Goal: Task Accomplishment & Management: Manage account settings

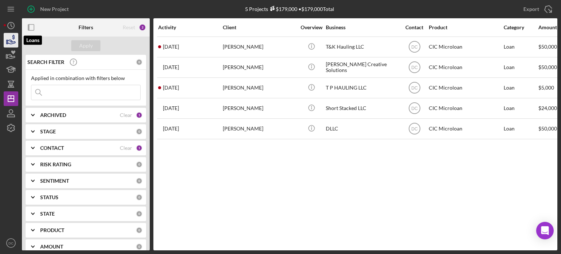
click at [7, 40] on icon "button" at bounding box center [11, 40] width 18 height 18
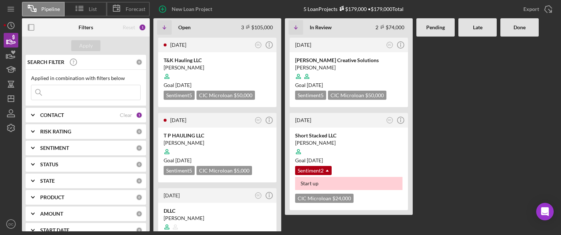
click at [437, 173] on div at bounding box center [435, 134] width 38 height 195
click at [117, 116] on div "CONTACT" at bounding box center [80, 115] width 80 height 6
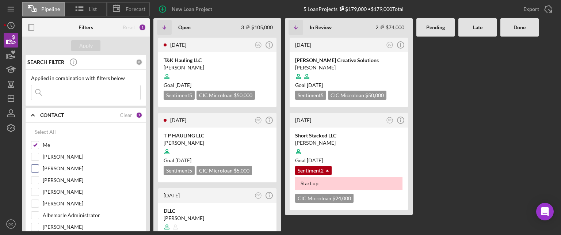
click at [38, 168] on input "[PERSON_NAME]" at bounding box center [34, 168] width 7 height 7
checkbox input "true"
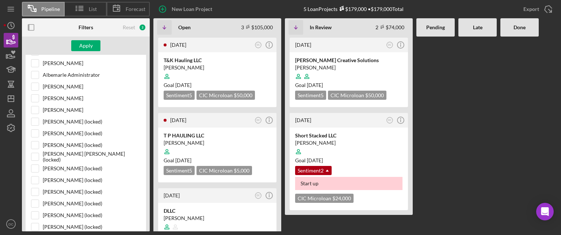
scroll to position [130, 0]
click at [33, 107] on input "[PERSON_NAME]" at bounding box center [34, 107] width 7 height 7
checkbox input "true"
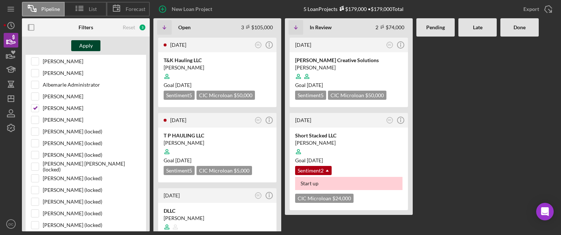
click at [89, 50] on div "Apply" at bounding box center [86, 45] width 14 height 11
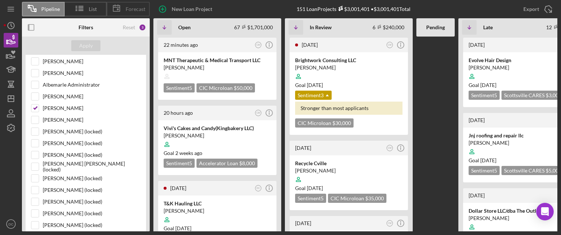
click at [120, 4] on icon at bounding box center [116, 8] width 18 height 18
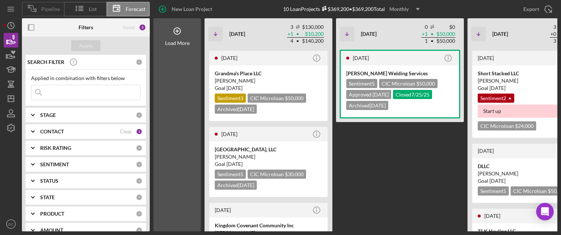
click at [54, 10] on span "Pipeline" at bounding box center [50, 9] width 19 height 6
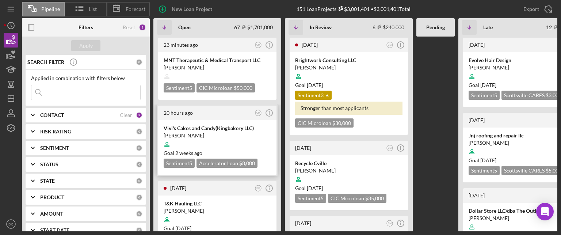
click at [214, 117] on div "20 hours ago CM Icon/Info" at bounding box center [217, 113] width 118 height 15
click at [269, 115] on circle "button" at bounding box center [269, 113] width 7 height 7
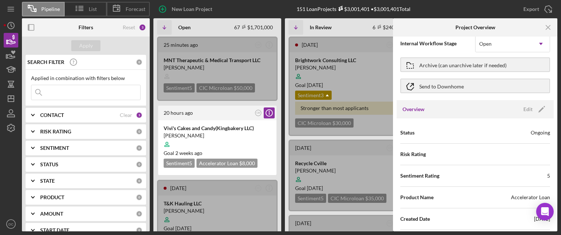
scroll to position [18, 0]
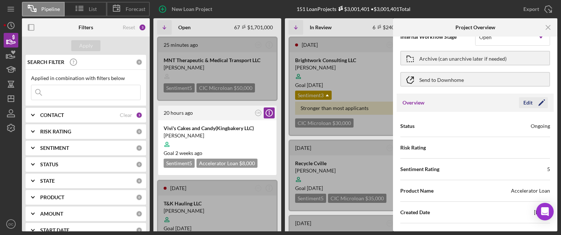
click at [528, 107] on div "Edit" at bounding box center [527, 102] width 9 height 11
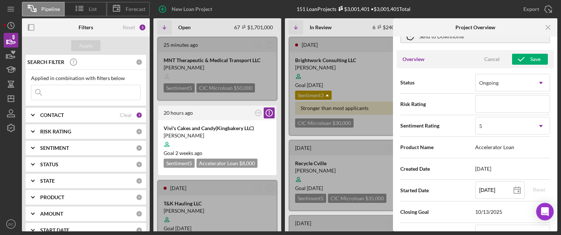
scroll to position [69, 0]
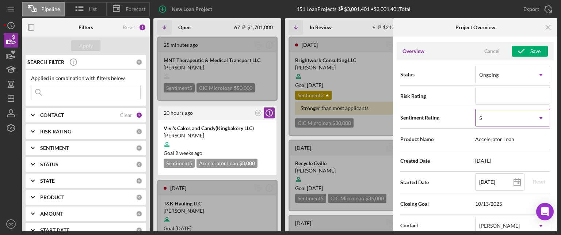
click at [522, 120] on div "5" at bounding box center [503, 118] width 57 height 17
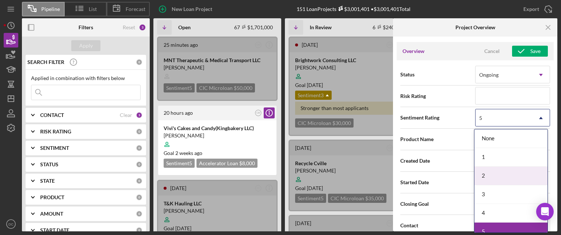
click at [486, 169] on div "2" at bounding box center [510, 175] width 73 height 19
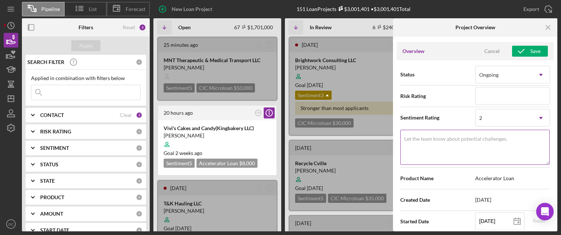
click at [483, 152] on textarea "Let the team know about potential challenges." at bounding box center [474, 147] width 149 height 35
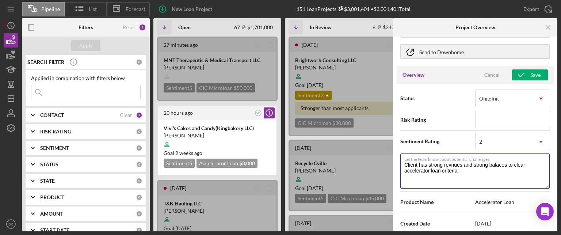
scroll to position [0, 0]
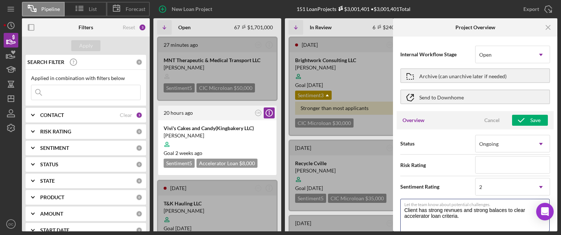
type textarea "Client has strong revnues and strong balaces to clear accelerator loan criteria."
click at [556, 59] on div "Pipeline List Forecast New Loan Project 151 Loan Projects $3,001,401 • $3,001,4…" at bounding box center [280, 117] width 561 height 235
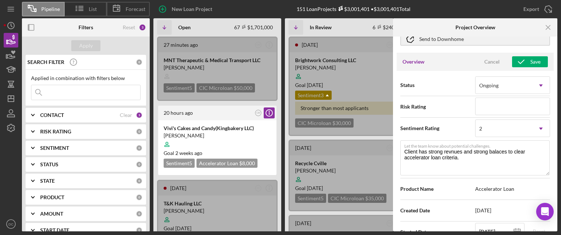
scroll to position [61, 0]
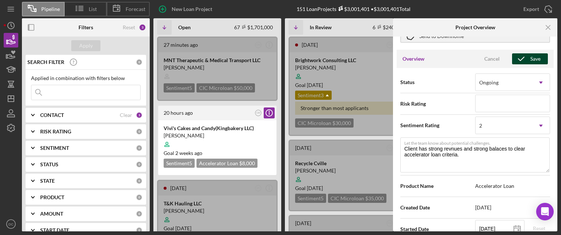
click at [534, 55] on div "Save" at bounding box center [535, 58] width 10 height 11
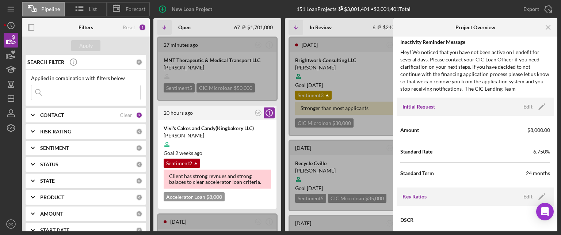
scroll to position [400, 0]
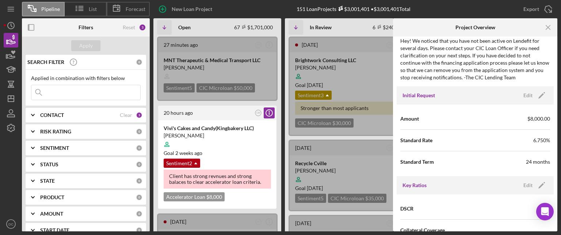
click at [555, 129] on div "Internal Workflow Stage Open Icon/Dropdown Arrow Archive (can unarchive later i…" at bounding box center [475, 134] width 164 height 195
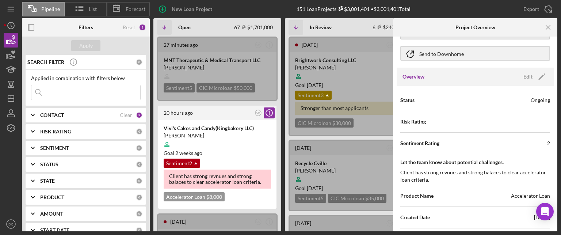
scroll to position [35, 0]
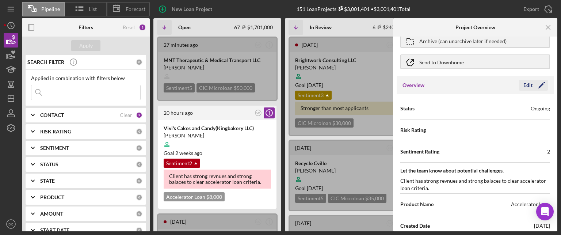
click at [540, 81] on icon "Icon/Edit" at bounding box center [541, 85] width 18 height 18
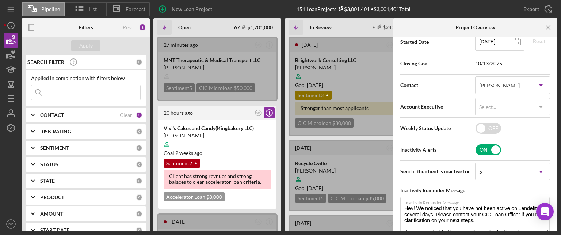
scroll to position [252, 0]
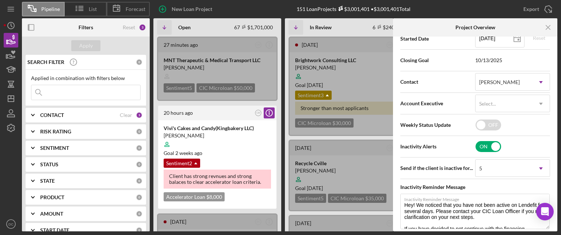
click at [517, 55] on div "Closing Goal [DATE]" at bounding box center [475, 60] width 150 height 18
click at [496, 56] on div "Closing Goal [DATE]" at bounding box center [475, 60] width 150 height 18
click at [493, 57] on span "10/13/2025" at bounding box center [512, 60] width 75 height 6
click at [493, 58] on span "10/13/2025" at bounding box center [512, 60] width 75 height 6
click at [493, 60] on span "10/13/2025" at bounding box center [512, 60] width 75 height 6
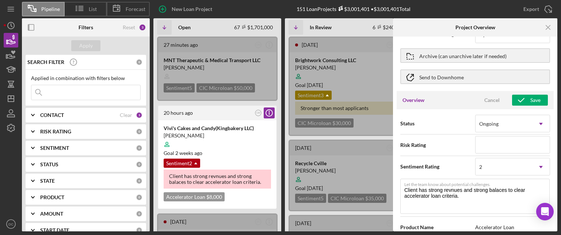
scroll to position [0, 0]
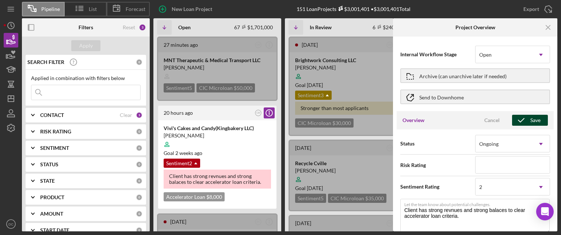
click at [533, 116] on div "Save" at bounding box center [535, 120] width 10 height 11
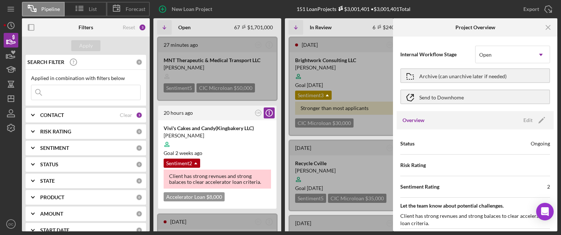
drag, startPoint x: 555, startPoint y: 67, endPoint x: 555, endPoint y: 80, distance: 13.1
click at [555, 80] on div "Internal Workflow Stage Open Icon/Dropdown Arrow Archive (can unarchive later i…" at bounding box center [475, 134] width 164 height 195
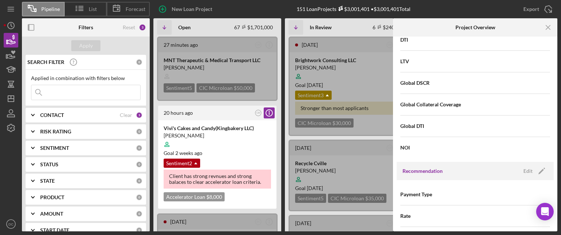
scroll to position [613, 0]
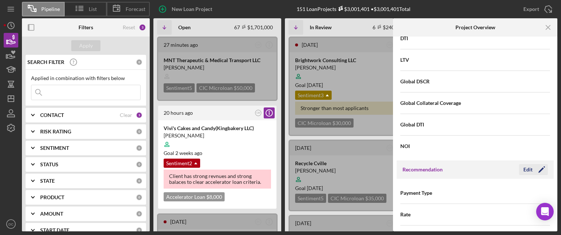
click at [527, 170] on div "Edit" at bounding box center [527, 169] width 9 height 11
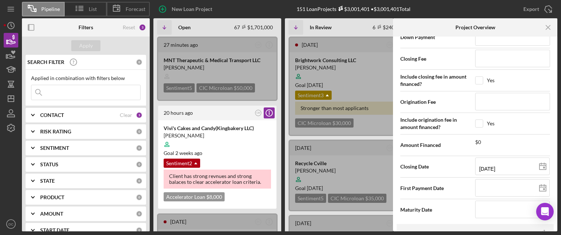
scroll to position [857, 0]
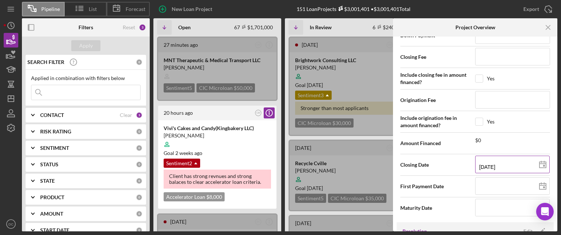
click at [540, 164] on icon at bounding box center [542, 165] width 18 height 18
type input "[DATE]"
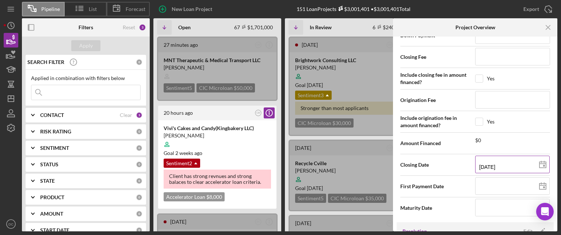
type input "[DATE]"
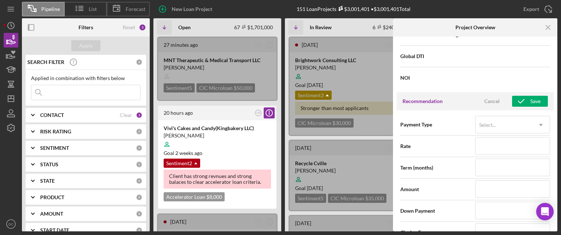
scroll to position [673, 0]
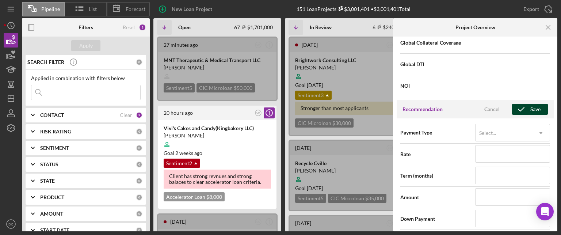
click at [534, 111] on div "Save" at bounding box center [535, 109] width 10 height 11
click at [555, 160] on div "Internal Workflow Stage Open Icon/Dropdown Arrow Archive (can unarchive later i…" at bounding box center [475, 134] width 164 height 195
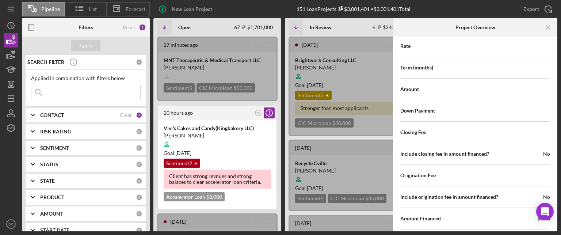
scroll to position [783, 0]
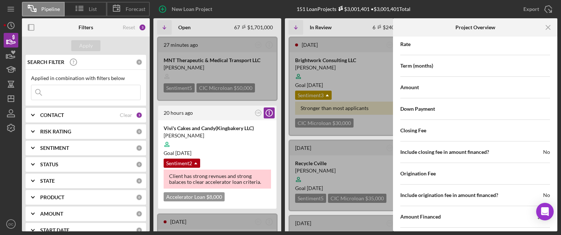
drag, startPoint x: 558, startPoint y: 183, endPoint x: 558, endPoint y: 200, distance: 17.2
click at [558, 200] on div "Pipeline List Forecast New Loan Project 151 Loan Projects $3,001,401 • $3,001,4…" at bounding box center [280, 117] width 561 height 235
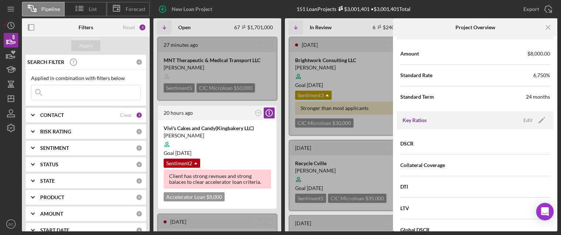
scroll to position [432, 0]
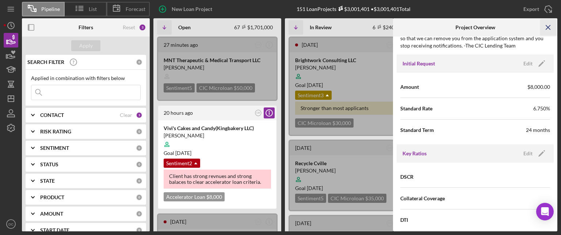
click at [546, 26] on icon "Icon/Menu Close" at bounding box center [548, 27] width 16 height 16
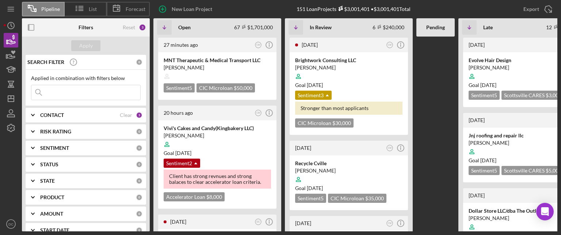
scroll to position [0, 0]
click at [438, 159] on div at bounding box center [435, 134] width 38 height 195
click at [441, 112] on div at bounding box center [435, 134] width 38 height 195
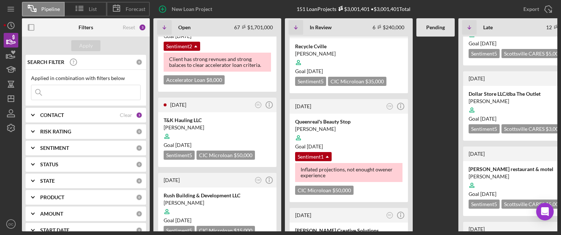
scroll to position [131, 0]
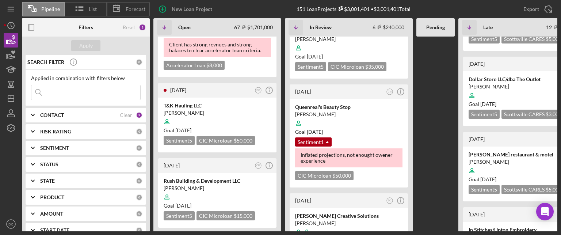
click at [425, 212] on div "27 minutes ago CM Icon/Info MNT Therapeutic & Medical Transport LLC [PERSON_NAM…" at bounding box center [437, 134] width 568 height 195
click at [438, 185] on div "27 minutes ago CM Icon/Info MNT Therapeutic & Medical Transport LLC [PERSON_NAM…" at bounding box center [437, 134] width 568 height 195
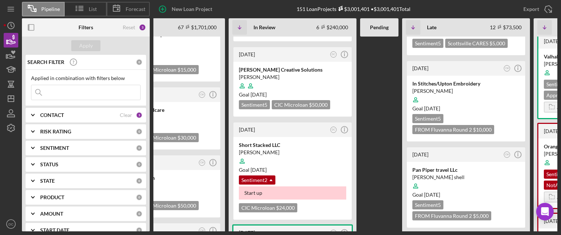
scroll to position [0, 57]
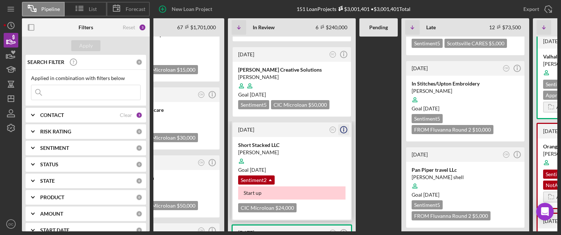
click at [342, 131] on circle "button" at bounding box center [343, 129] width 7 height 7
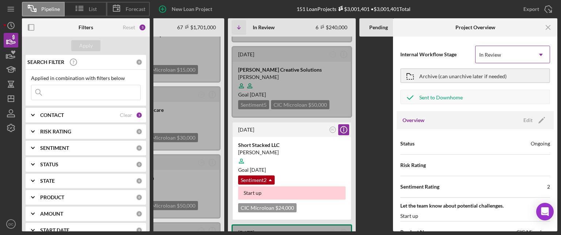
click at [543, 56] on icon "Icon/Dropdown Arrow" at bounding box center [541, 55] width 18 height 18
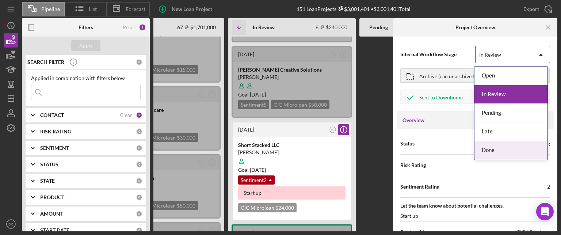
click at [492, 147] on div "Done" at bounding box center [510, 150] width 73 height 19
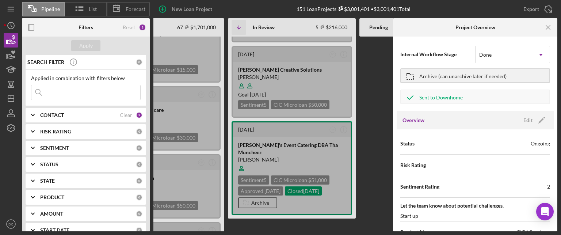
drag, startPoint x: 557, startPoint y: 68, endPoint x: 557, endPoint y: 76, distance: 7.7
click at [557, 76] on div "Pipeline List Forecast New Loan Project 151 Loan Projects $3,001,401 • $3,001,4…" at bounding box center [280, 117] width 561 height 235
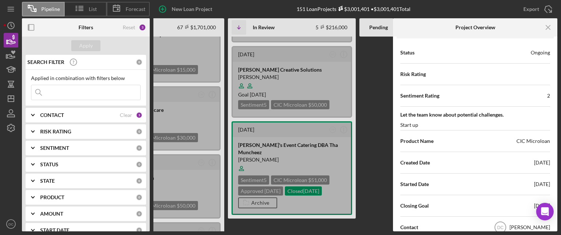
scroll to position [54, 0]
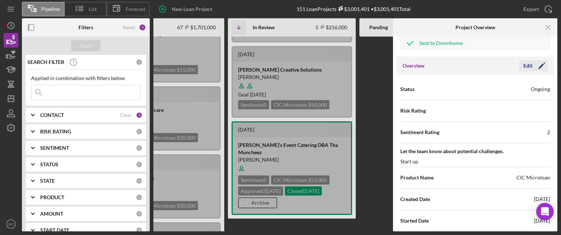
click at [525, 65] on div "Edit" at bounding box center [527, 65] width 9 height 11
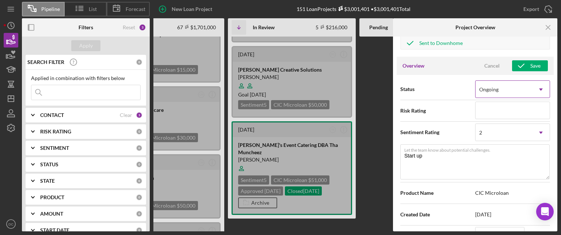
click at [514, 85] on div "Ongoing" at bounding box center [503, 89] width 57 height 17
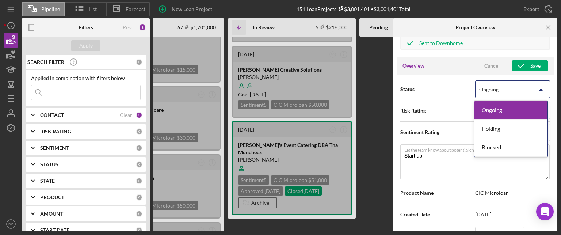
click at [514, 85] on div "Ongoing" at bounding box center [503, 89] width 57 height 17
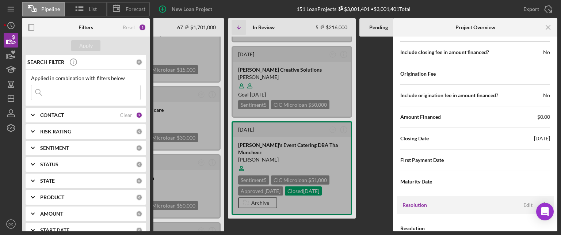
scroll to position [917, 0]
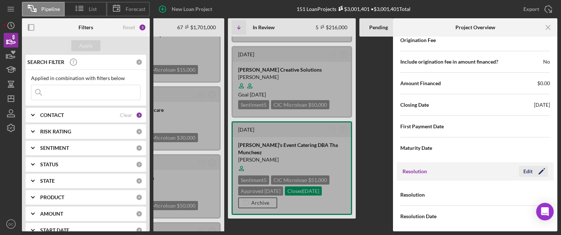
click at [533, 168] on icon "Icon/Edit" at bounding box center [541, 171] width 18 height 18
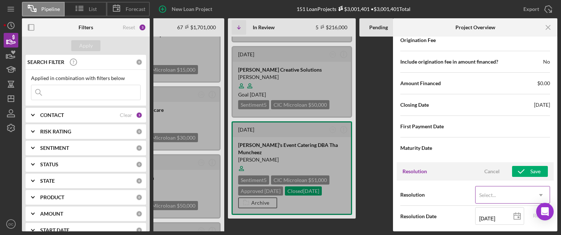
click at [506, 192] on div "Select..." at bounding box center [503, 195] width 57 height 17
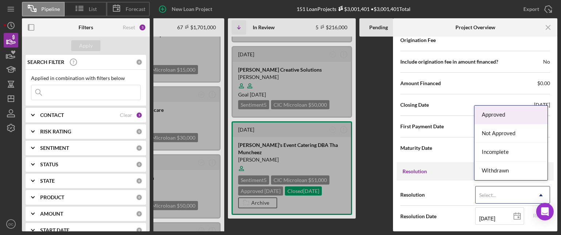
click at [507, 115] on div "Approved" at bounding box center [510, 115] width 73 height 19
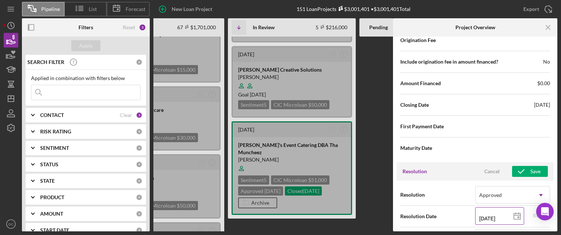
click at [510, 213] on icon at bounding box center [517, 216] width 18 height 18
click at [548, 141] on div "Payment Type Rate Term (months) Amount Down Payment Closing Fee Include closing…" at bounding box center [475, 18] width 157 height 287
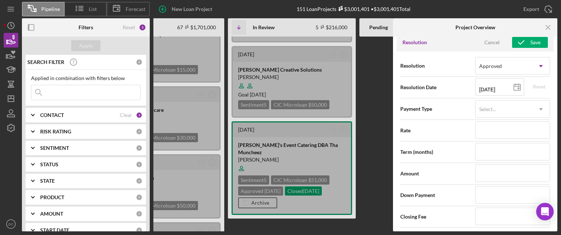
scroll to position [1042, 0]
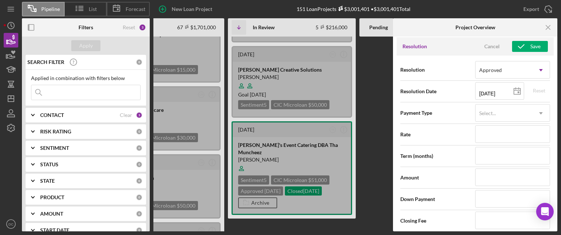
click at [553, 196] on div "Internal Workflow Stage Done Icon/Dropdown Arrow Archive (can unarchive later i…" at bounding box center [475, 134] width 164 height 195
click at [533, 109] on icon "Icon/Dropdown Arrow" at bounding box center [541, 113] width 18 height 18
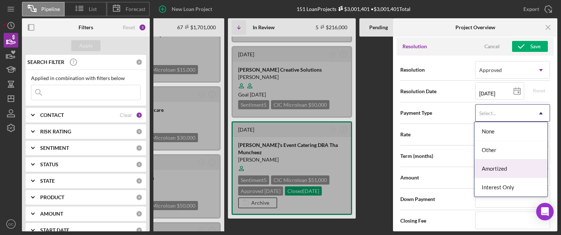
click at [499, 165] on div "Amortized" at bounding box center [510, 168] width 73 height 19
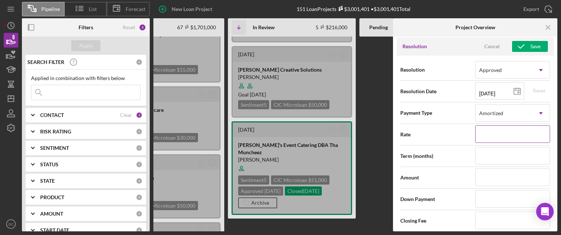
click at [510, 128] on input at bounding box center [512, 134] width 75 height 18
type input "9%"
type input "9.%"
type input "9.7%"
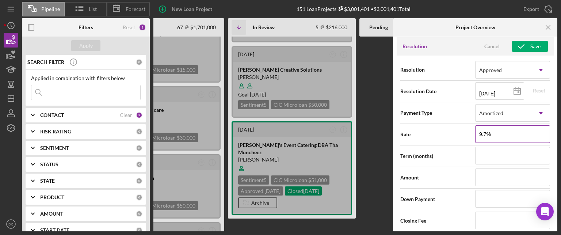
type input "9.75%"
click at [499, 157] on input at bounding box center [512, 156] width 75 height 18
type input "9.750%"
type input "6"
type input "60"
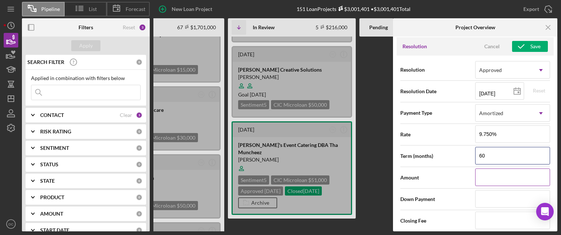
type input "60"
click at [495, 177] on input at bounding box center [512, 177] width 75 height 18
type input "$2"
type input "$24"
type input "$240"
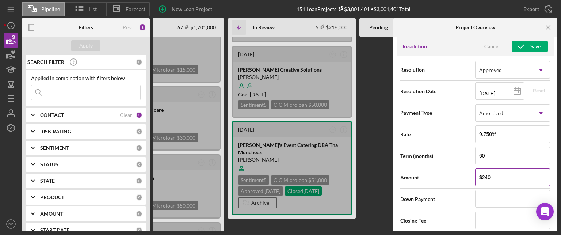
type input "$2,400"
type input "$24,000"
click at [486, 195] on input at bounding box center [512, 199] width 75 height 18
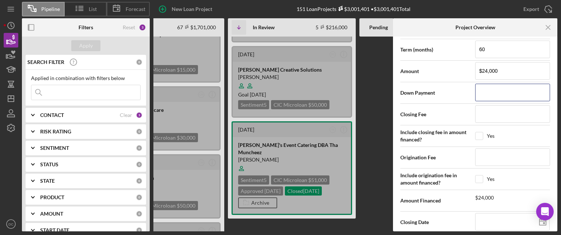
scroll to position [1150, 0]
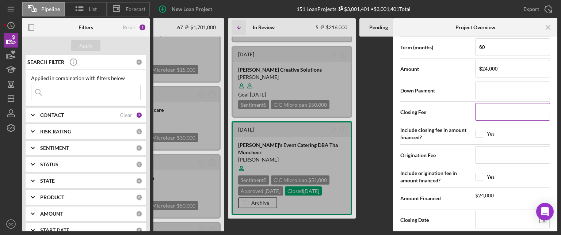
click at [494, 110] on input at bounding box center [512, 112] width 75 height 18
type input "$4"
type input "$48"
type input "$480"
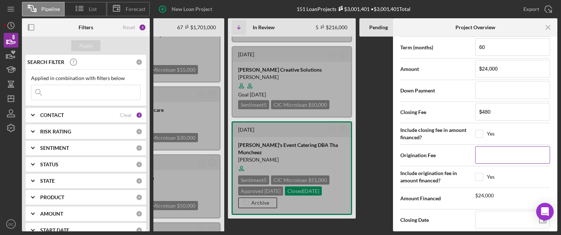
click at [508, 152] on input at bounding box center [512, 155] width 75 height 18
click at [476, 130] on input "checkbox" at bounding box center [478, 133] width 7 height 7
checkbox input "true"
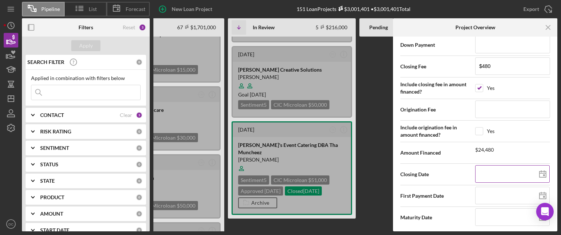
click at [540, 173] on polygon at bounding box center [542, 174] width 7 height 6
type input "[DATE]"
click at [534, 192] on icon at bounding box center [542, 196] width 18 height 18
type input "[DATE]"
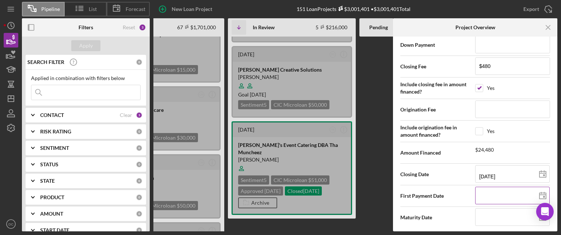
type input "[DATE]"
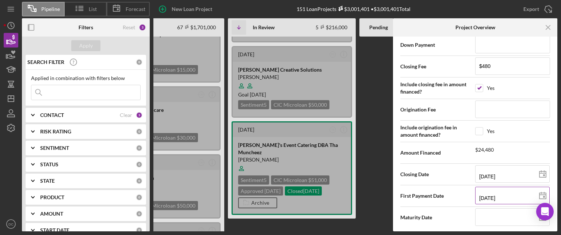
type input "[DATE]"
click at [489, 213] on input at bounding box center [512, 217] width 74 height 18
click at [533, 217] on icon at bounding box center [542, 217] width 18 height 18
type input "[DATE]"
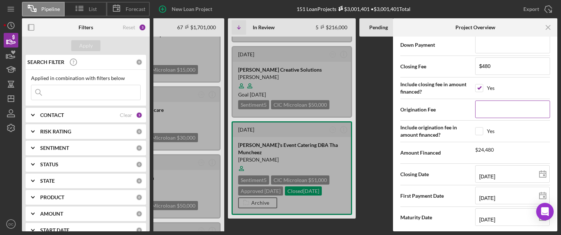
type input "[DATE]"
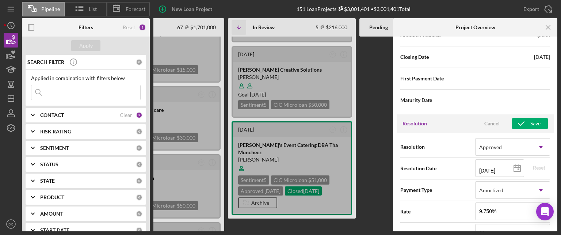
scroll to position [952, 0]
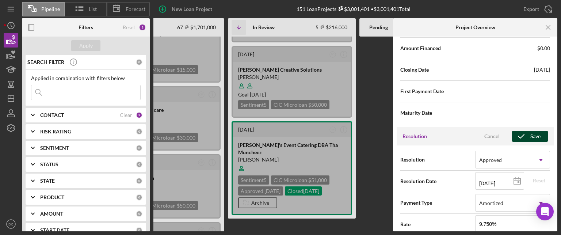
click at [536, 131] on div "Save" at bounding box center [535, 136] width 10 height 11
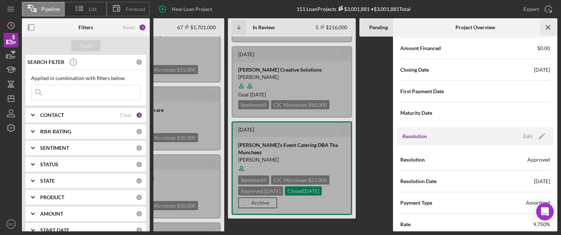
click at [548, 30] on icon "Icon/Menu Close" at bounding box center [548, 27] width 16 height 16
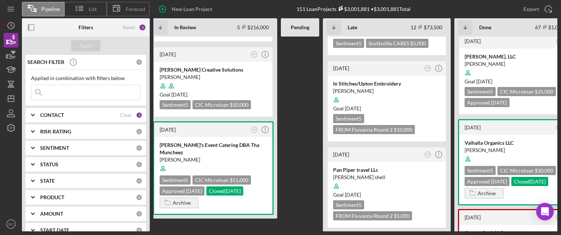
scroll to position [0, 164]
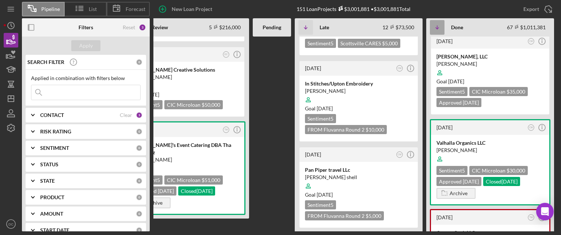
click at [441, 29] on icon "Icon/Table Sort Arrow" at bounding box center [437, 27] width 15 height 15
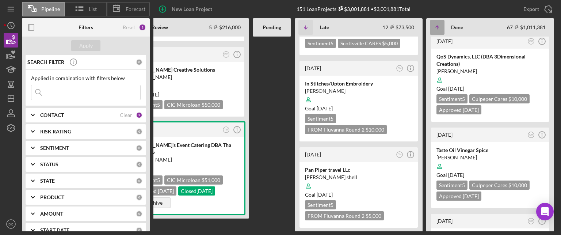
click at [441, 29] on icon "Icon/Table Sort Arrow" at bounding box center [437, 27] width 15 height 15
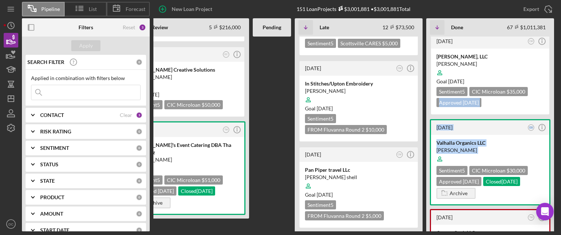
drag, startPoint x: 553, startPoint y: 180, endPoint x: 549, endPoint y: 138, distance: 42.1
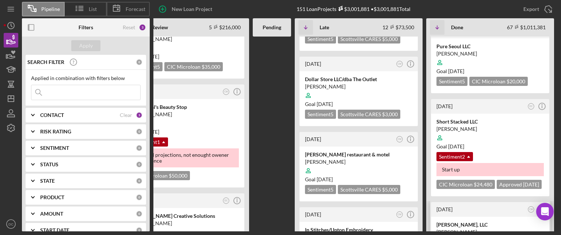
scroll to position [146, 0]
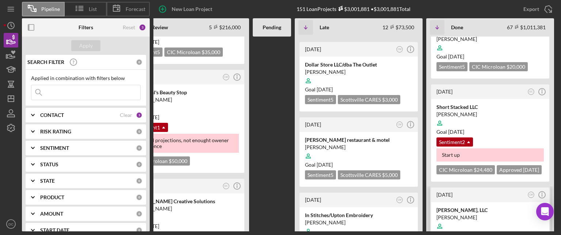
click at [542, 123] on div at bounding box center [489, 123] width 107 height 14
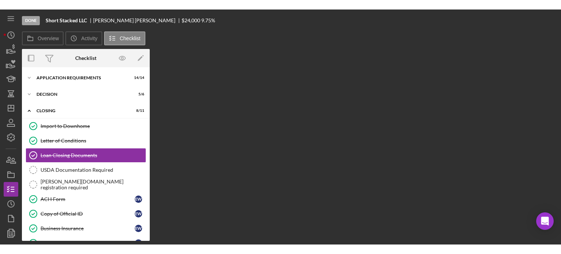
scroll to position [1, 0]
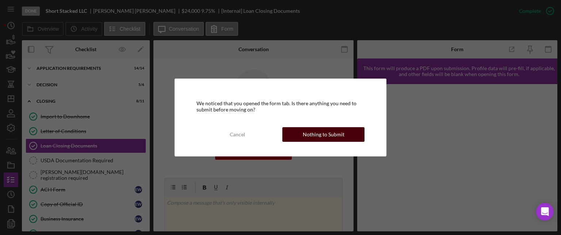
click at [309, 134] on div "Nothing to Submit" at bounding box center [324, 134] width 42 height 15
